Goal: Find specific page/section: Find specific page/section

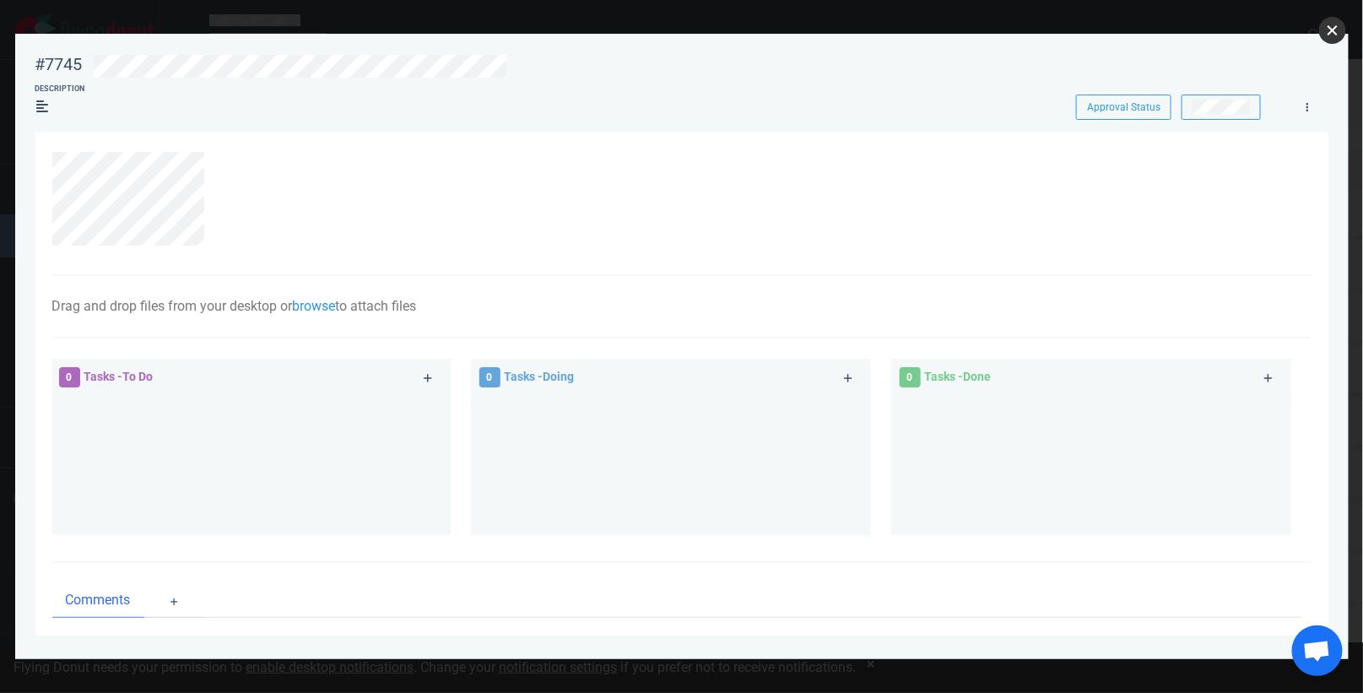
click at [1335, 35] on button "close" at bounding box center [1332, 30] width 27 height 27
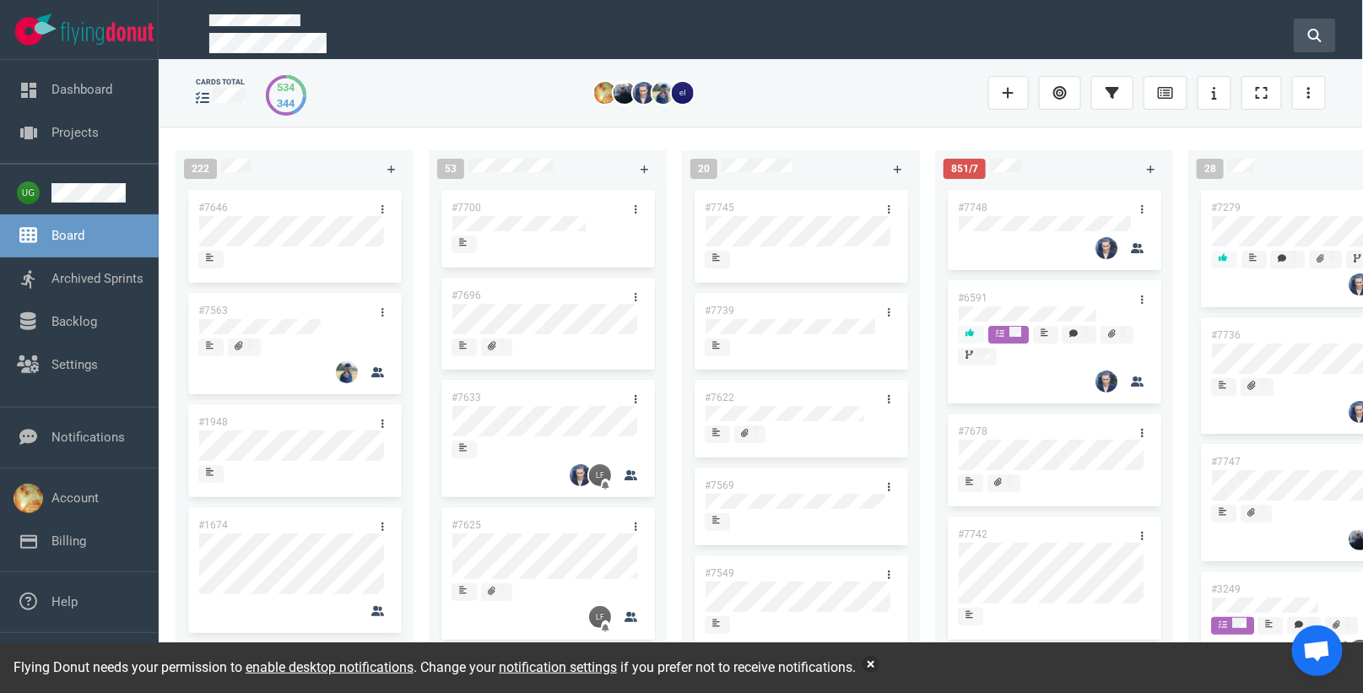
click at [1327, 34] on button at bounding box center [1315, 36] width 42 height 34
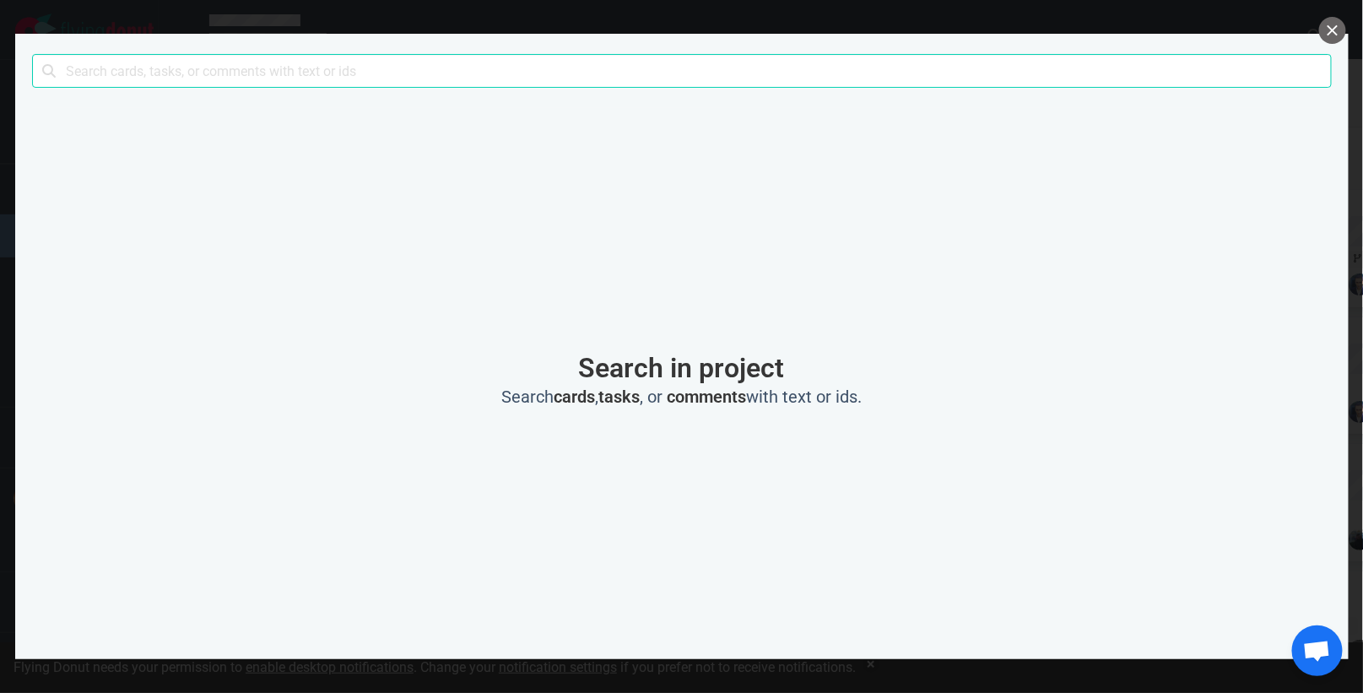
click at [825, 69] on input "text" at bounding box center [682, 71] width 1300 height 34
type input "6591"
click button "Search" at bounding box center [0, 0] width 0 height 0
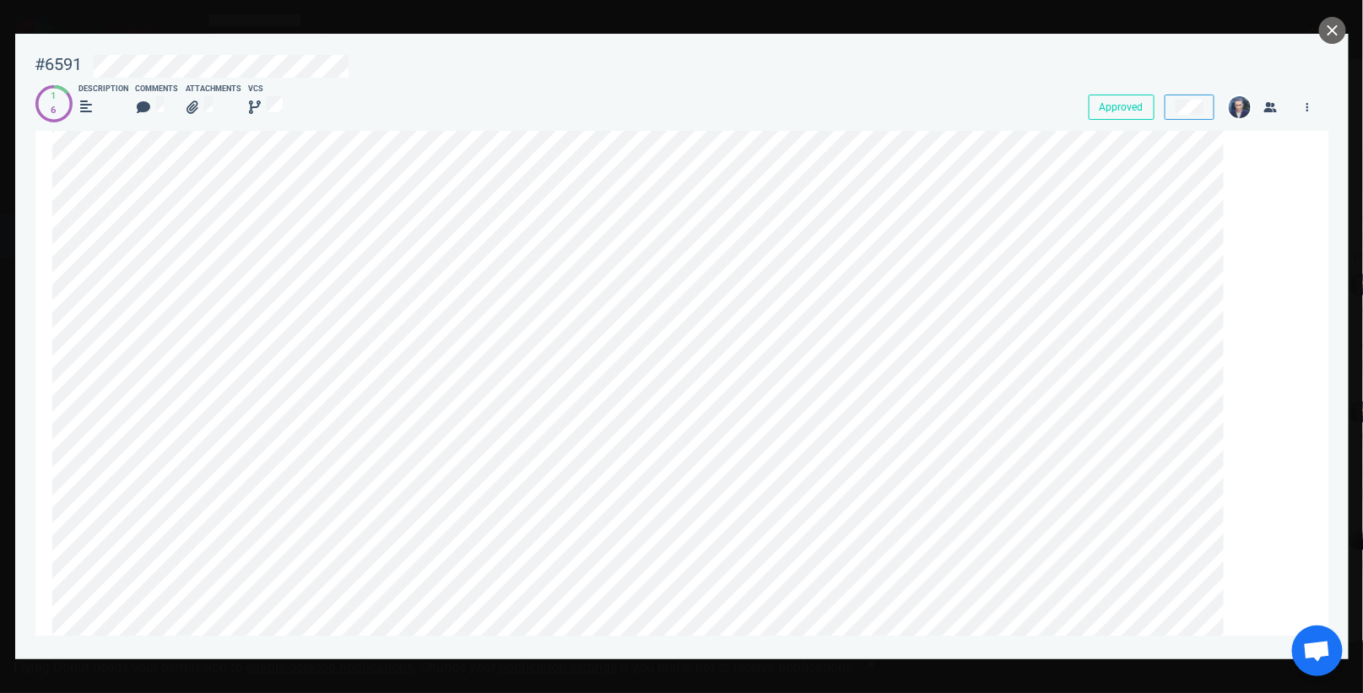
scroll to position [35, 0]
click at [1338, 35] on button "close" at bounding box center [1332, 30] width 27 height 27
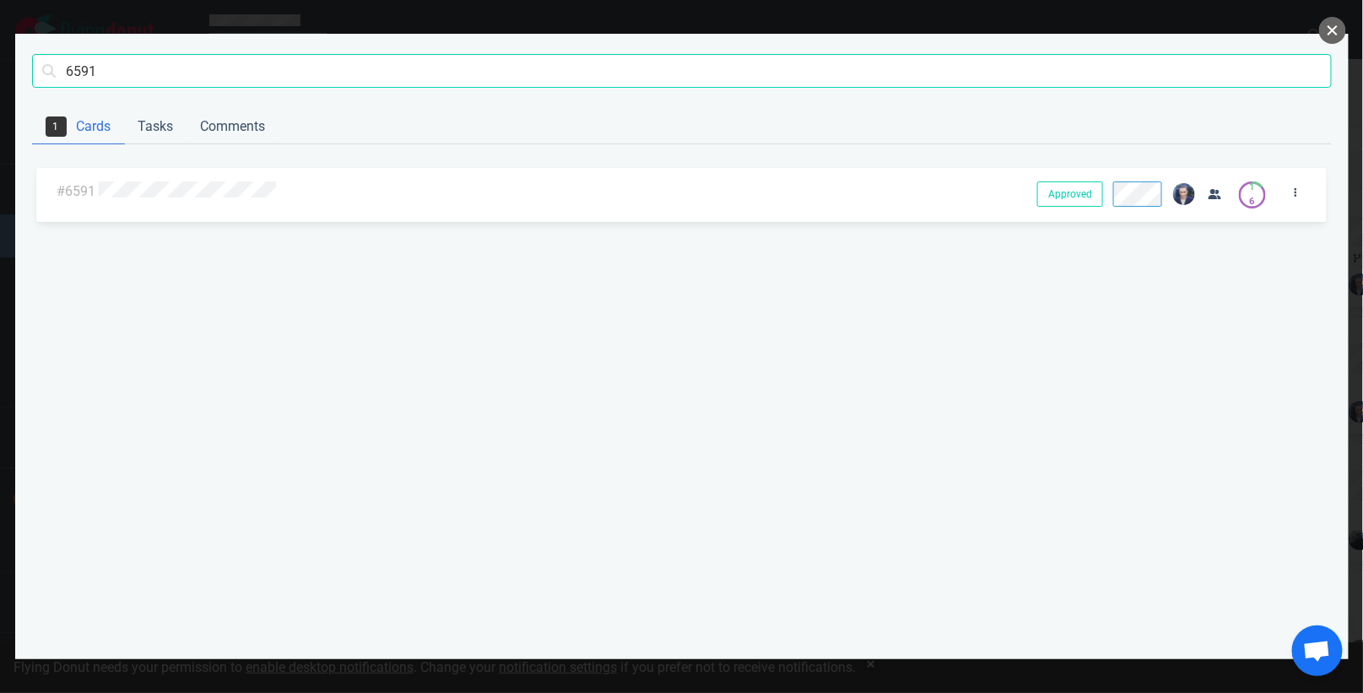
click at [1338, 35] on button "close" at bounding box center [1332, 30] width 27 height 27
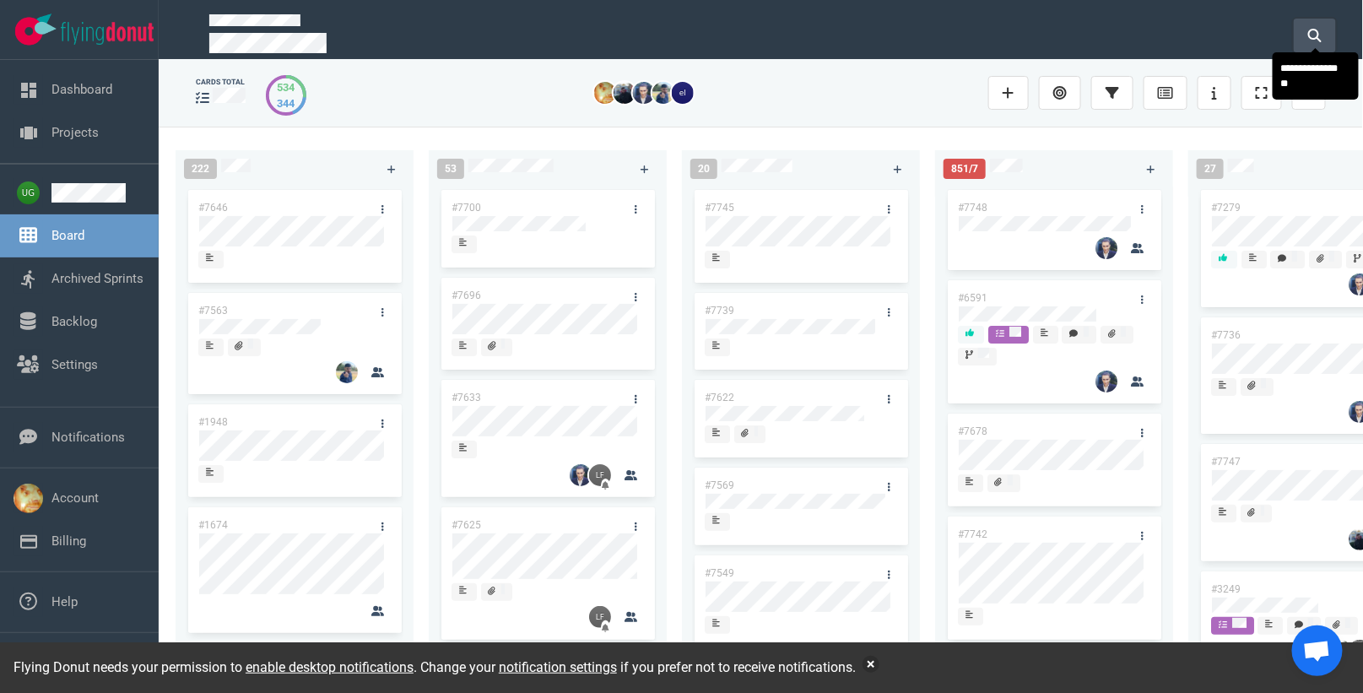
click at [1321, 21] on button at bounding box center [1315, 36] width 42 height 34
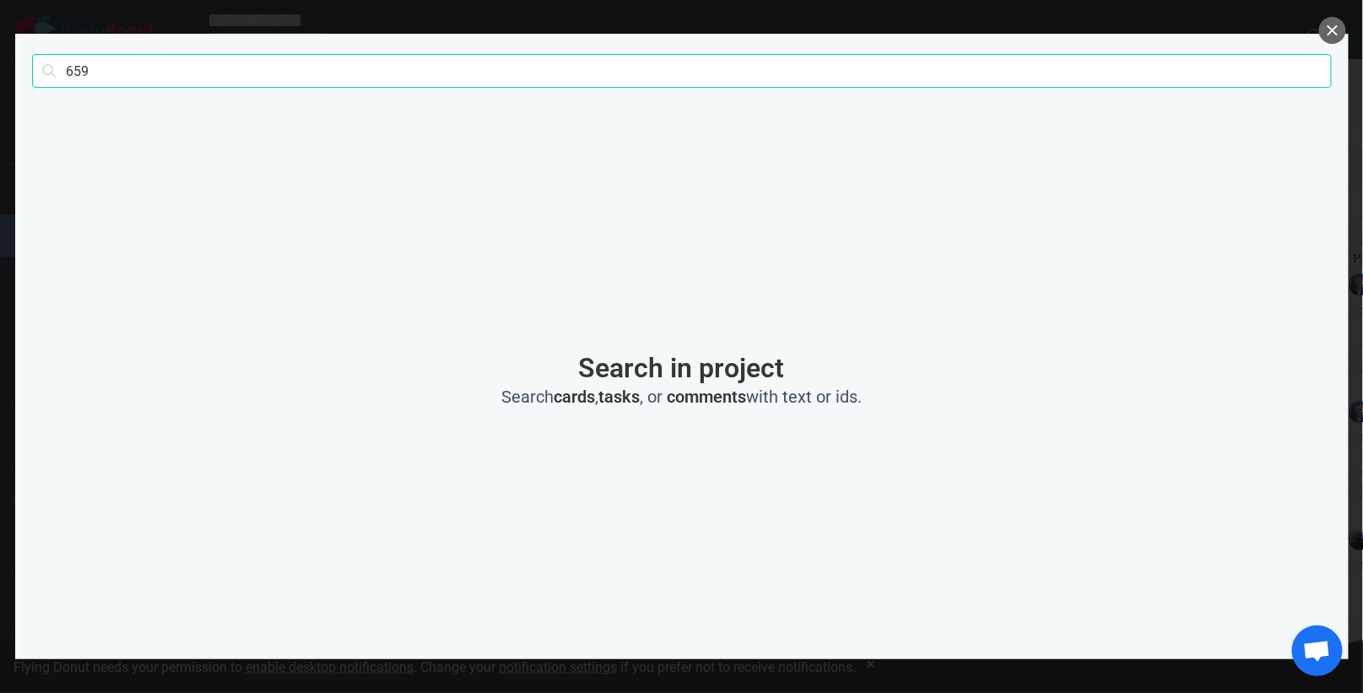
type input "6591"
click at [1327, 35] on button "close" at bounding box center [1332, 30] width 27 height 27
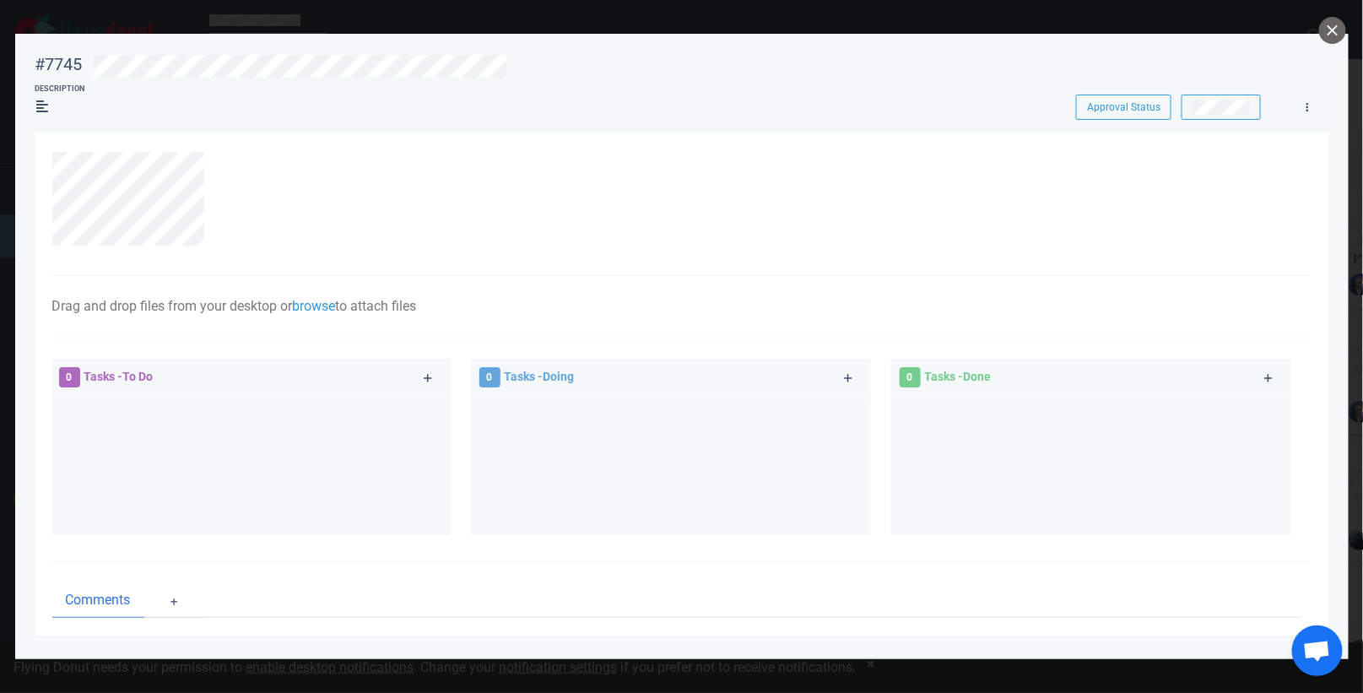
click at [1352, 22] on div at bounding box center [681, 346] width 1363 height 693
click at [1349, 22] on div at bounding box center [681, 346] width 1363 height 693
click at [1335, 28] on button "close" at bounding box center [1332, 30] width 27 height 27
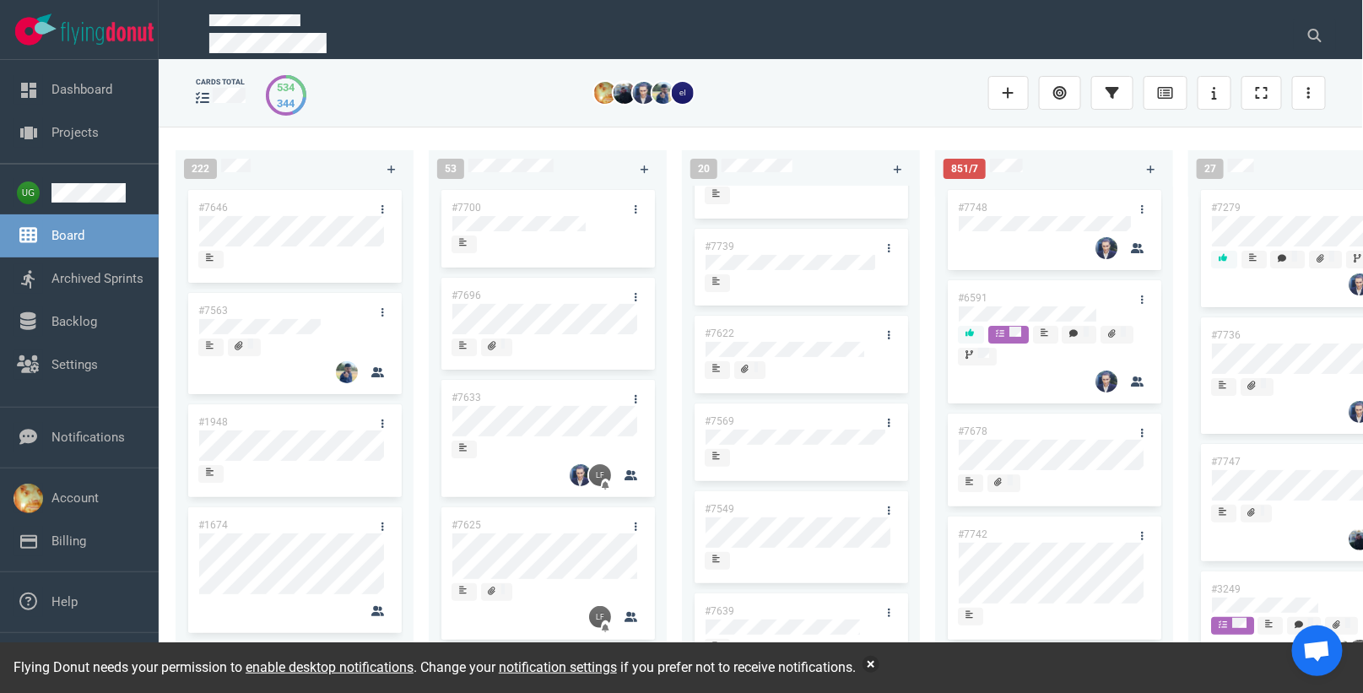
scroll to position [66, 0]
